Goal: Check status: Check status

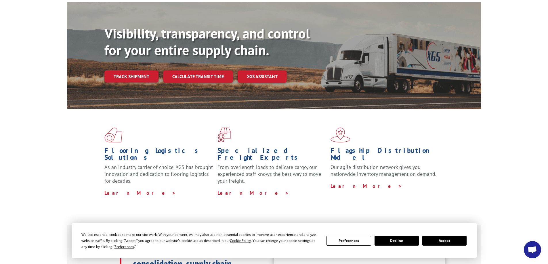
scroll to position [58, 0]
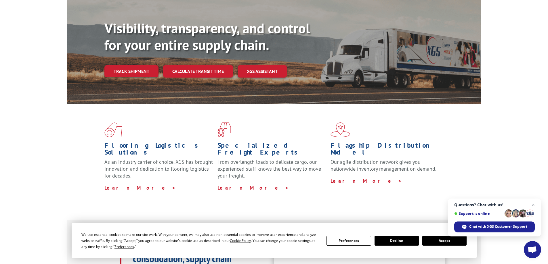
click at [394, 242] on button "Decline" at bounding box center [396, 241] width 44 height 10
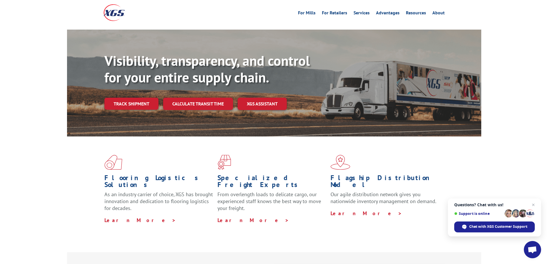
scroll to position [0, 0]
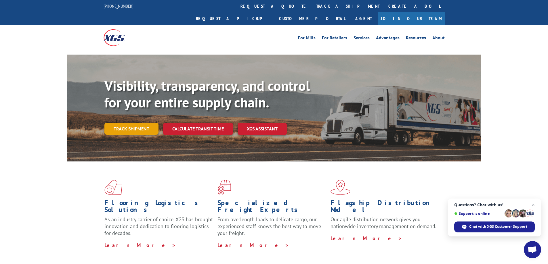
click at [128, 123] on link "Track shipment" at bounding box center [131, 129] width 54 height 12
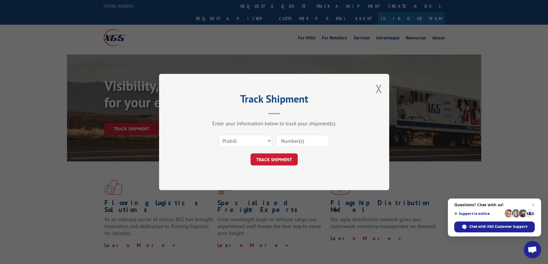
click at [296, 142] on input at bounding box center [302, 141] width 53 height 12
paste input "Q25070080"
type input "Q25070080"
click at [277, 160] on button "TRACK SHIPMENT" at bounding box center [274, 160] width 47 height 12
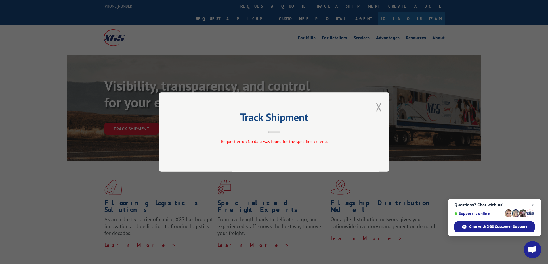
click at [378, 108] on button "Close modal" at bounding box center [379, 107] width 6 height 15
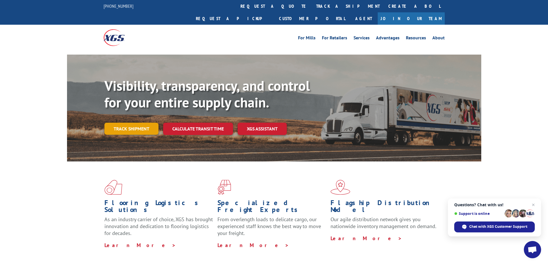
click at [139, 123] on link "Track shipment" at bounding box center [131, 129] width 54 height 12
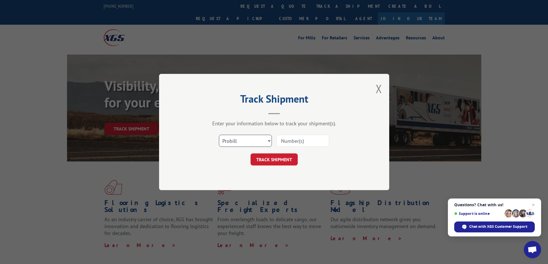
click at [258, 138] on select "Select category... Probill BOL PO" at bounding box center [245, 141] width 53 height 12
click at [219, 135] on select "Select category... Probill BOL PO" at bounding box center [245, 141] width 53 height 12
drag, startPoint x: 248, startPoint y: 145, endPoint x: 244, endPoint y: 147, distance: 4.2
click at [248, 145] on select "Select category... Probill BOL PO" at bounding box center [245, 141] width 53 height 12
select select "po"
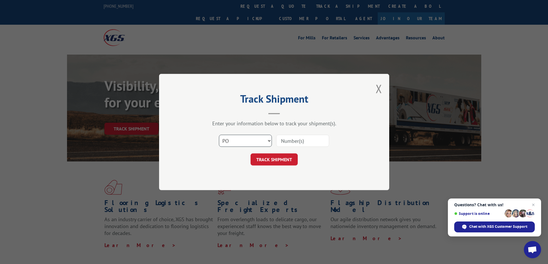
click at [219, 135] on select "Select category... Probill BOL PO" at bounding box center [245, 141] width 53 height 12
click at [308, 142] on input at bounding box center [302, 141] width 53 height 12
paste input "P-ORD106697"
type input "P-ORD106697"
click at [282, 163] on button "TRACK SHIPMENT" at bounding box center [274, 160] width 47 height 12
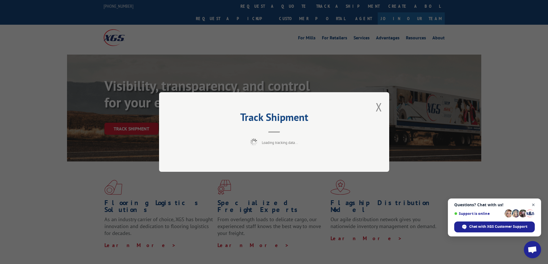
click at [534, 204] on span "Close chat" at bounding box center [533, 205] width 7 height 7
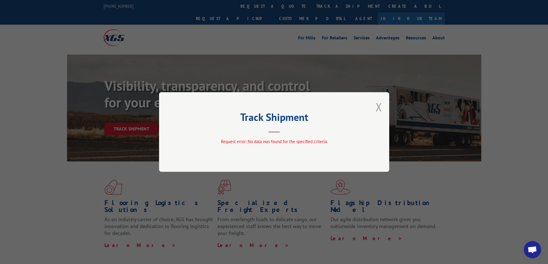
click at [378, 105] on button "Close modal" at bounding box center [379, 107] width 6 height 15
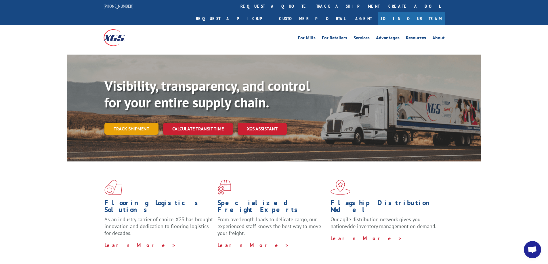
click at [137, 123] on link "Track shipment" at bounding box center [131, 129] width 54 height 12
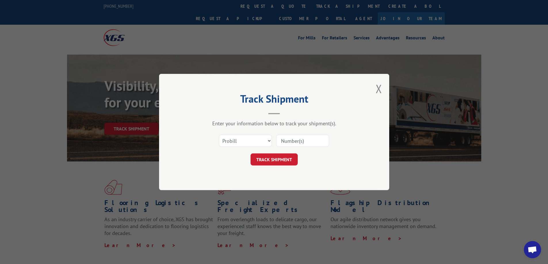
click at [319, 142] on input at bounding box center [302, 141] width 53 height 12
paste input "17346409"
type input "17346409"
click at [290, 165] on button "TRACK SHIPMENT" at bounding box center [274, 160] width 47 height 12
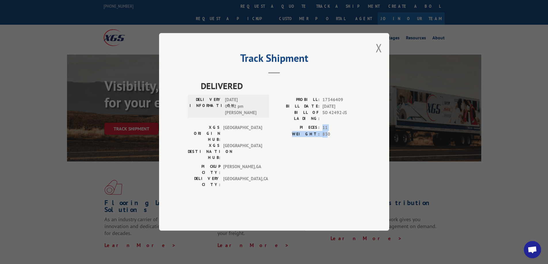
drag, startPoint x: 322, startPoint y: 148, endPoint x: 320, endPoint y: 142, distance: 6.3
click at [320, 138] on div "PIECES: 11 WEIGHT: 830" at bounding box center [317, 131] width 86 height 13
drag, startPoint x: 323, startPoint y: 148, endPoint x: 289, endPoint y: 142, distance: 34.1
click at [291, 138] on div "PIECES: 11 WEIGHT: 830" at bounding box center [317, 131] width 86 height 13
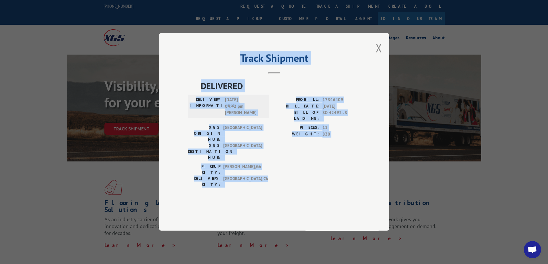
drag, startPoint x: 238, startPoint y: 165, endPoint x: 205, endPoint y: 76, distance: 95.2
click at [205, 76] on div "Track Shipment DELIVERED DELIVERY INFORMATION: [DATE] 04:42 pm [PERSON_NAME] PR…" at bounding box center [274, 132] width 230 height 198
click at [379, 56] on button "Close modal" at bounding box center [379, 47] width 6 height 15
